Goal: Task Accomplishment & Management: Complete application form

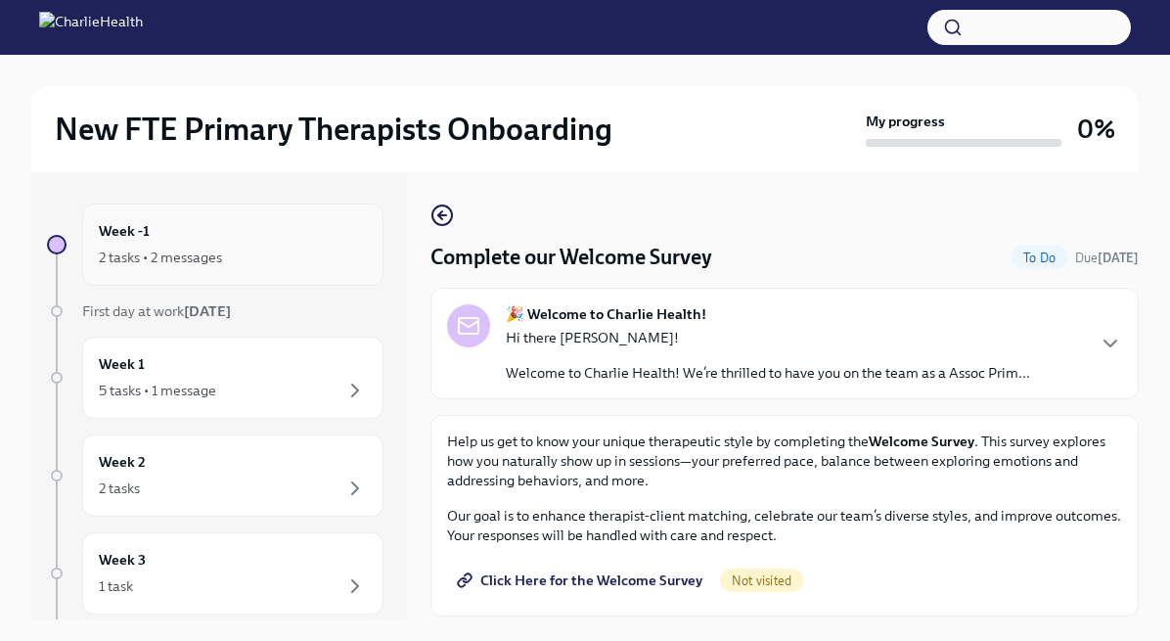
click at [219, 246] on div "2 tasks • 2 messages" at bounding box center [233, 257] width 268 height 23
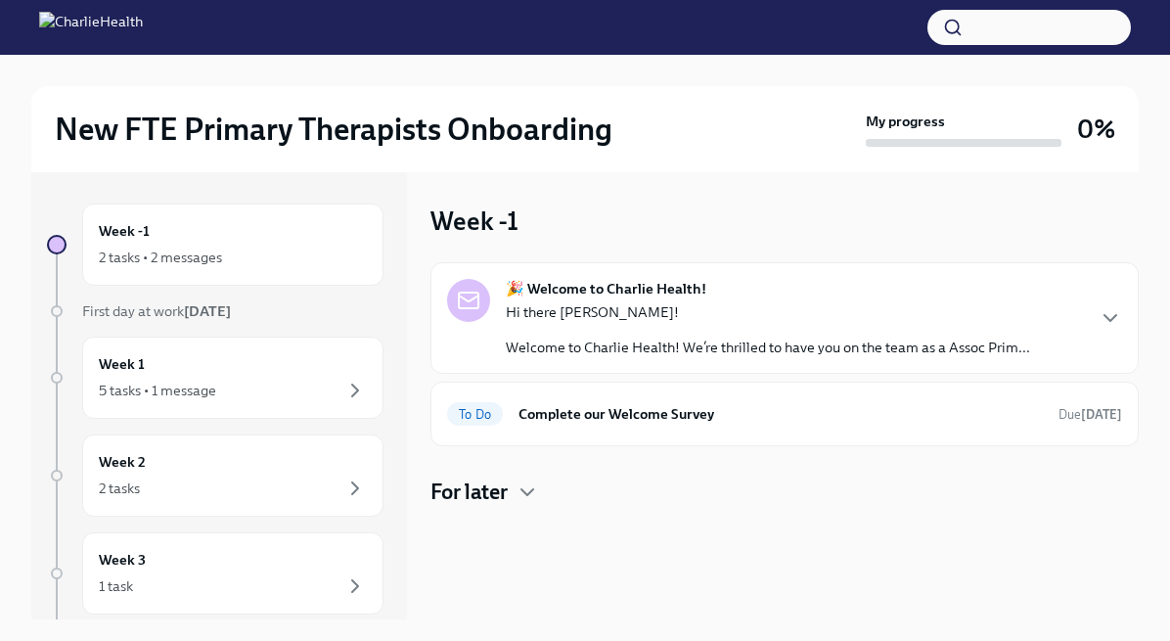
click at [734, 331] on div "Hi there [PERSON_NAME]! Welcome to Charlie Health! We’re thrilled to have you o…" at bounding box center [768, 329] width 524 height 55
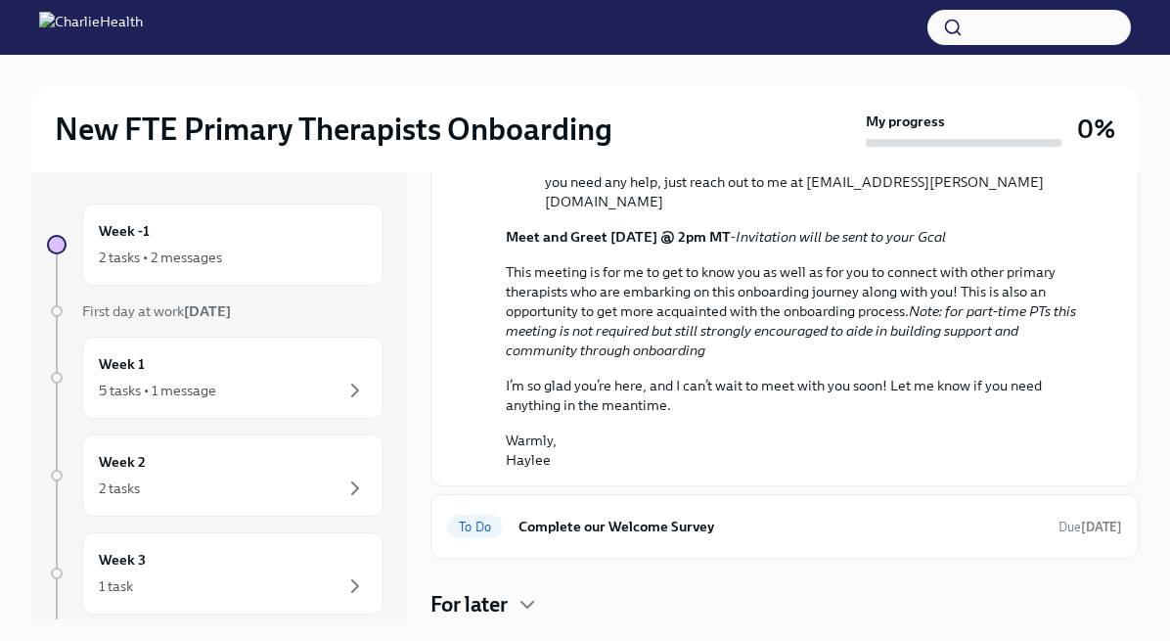
scroll to position [955, 0]
click at [572, 524] on h6 "Complete our Welcome Survey" at bounding box center [781, 527] width 524 height 22
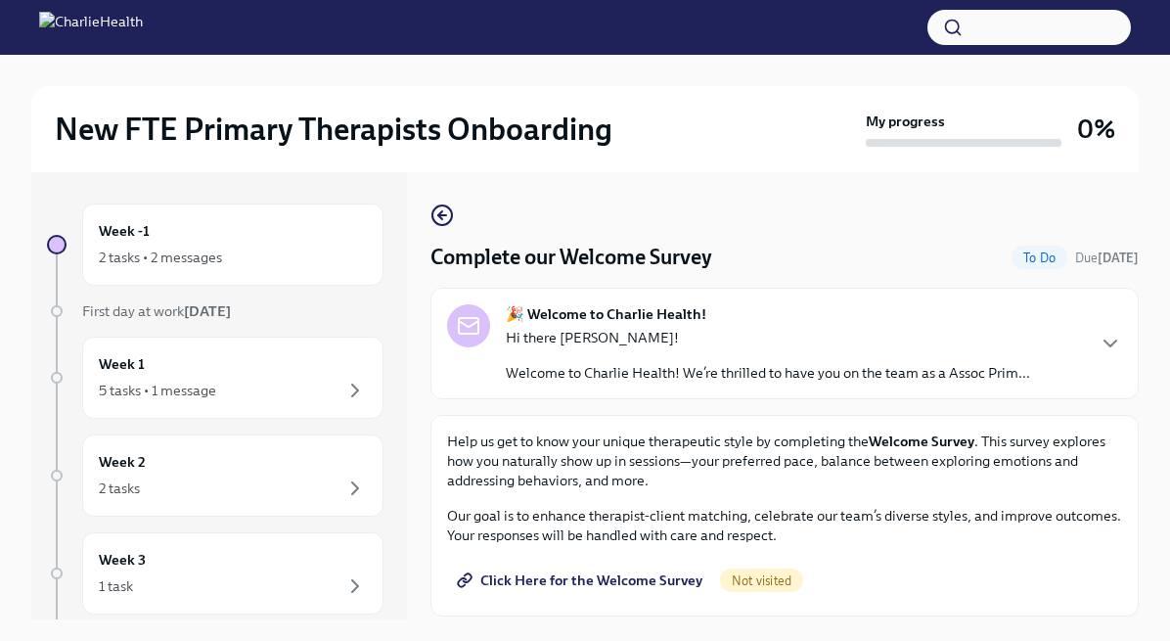
scroll to position [33, 0]
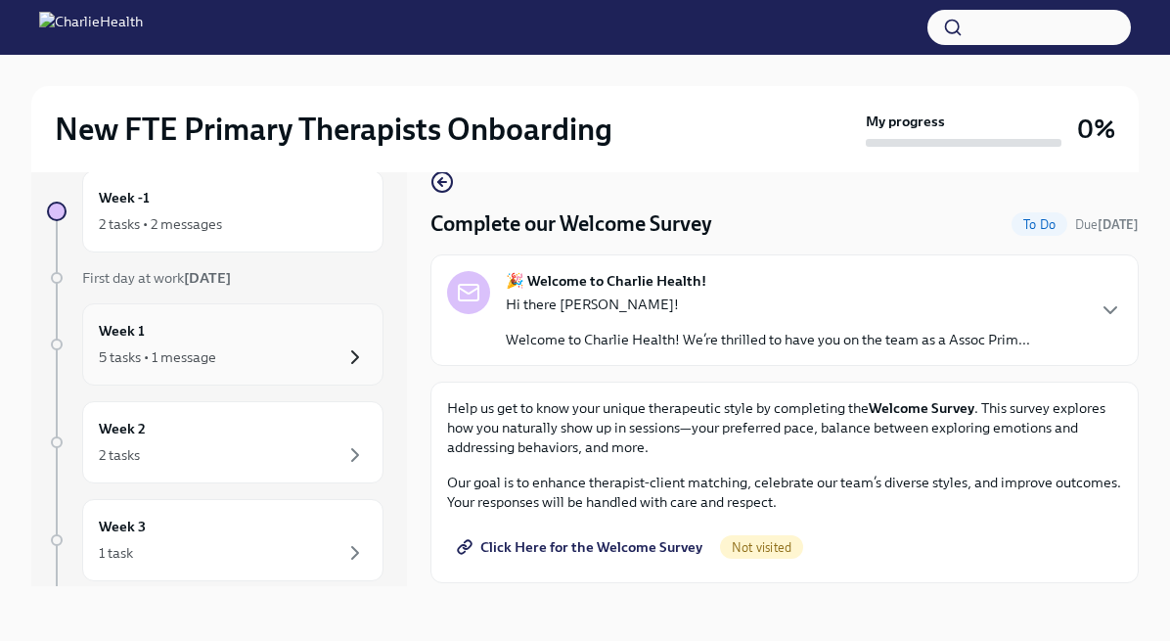
click at [347, 353] on icon "button" at bounding box center [354, 356] width 23 height 23
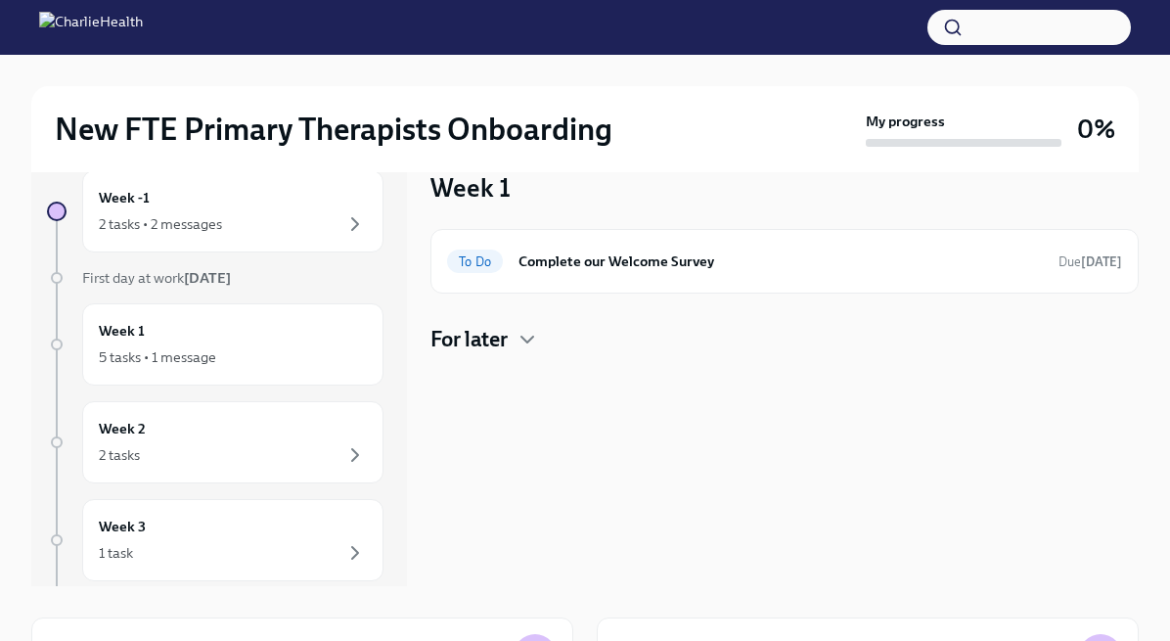
click at [347, 353] on icon "button" at bounding box center [354, 356] width 23 height 23
click at [171, 222] on div "2 tasks • 2 messages" at bounding box center [160, 224] width 123 height 20
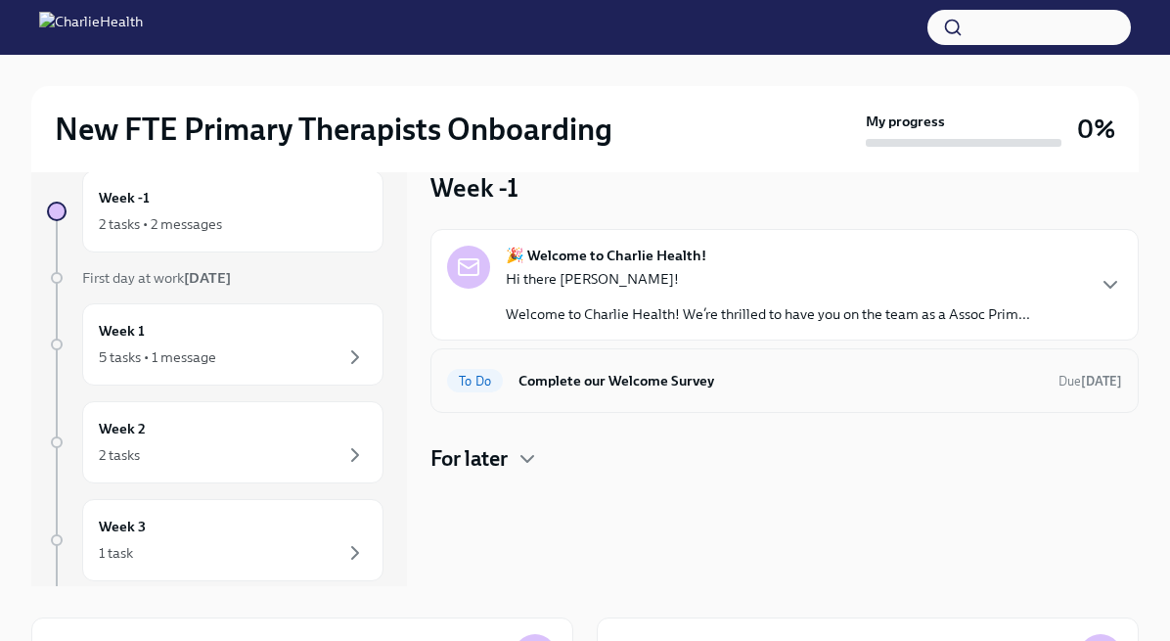
click at [614, 373] on h6 "Complete our Welcome Survey" at bounding box center [781, 381] width 524 height 22
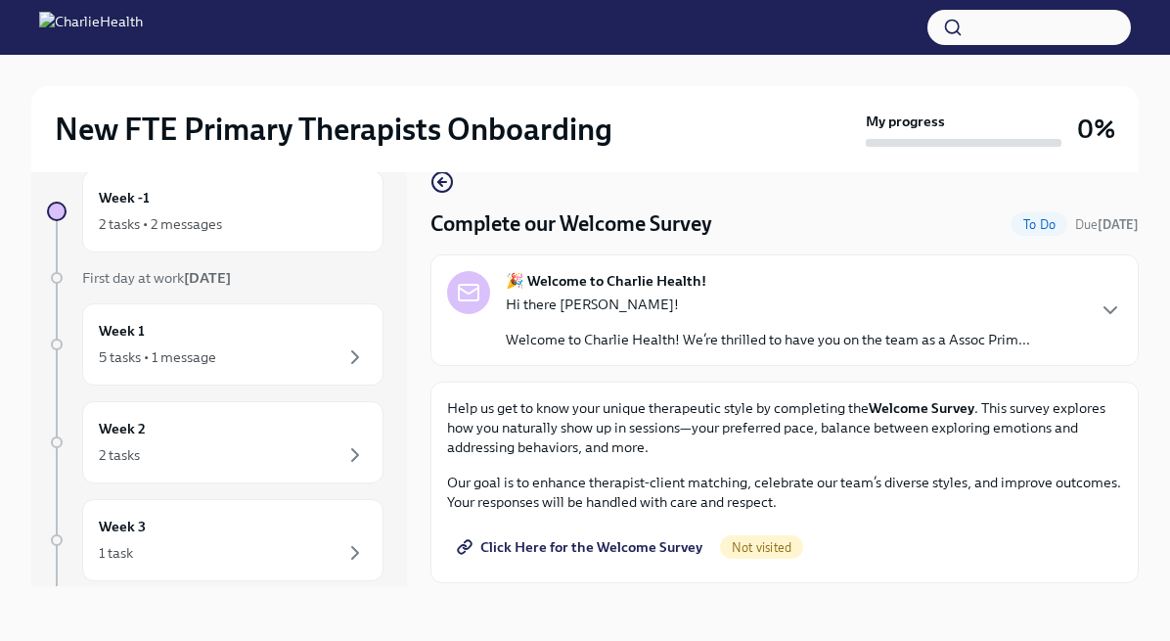
click at [613, 540] on span "Click Here for the Welcome Survey" at bounding box center [582, 547] width 242 height 20
